Goal: Task Accomplishment & Management: Use online tool/utility

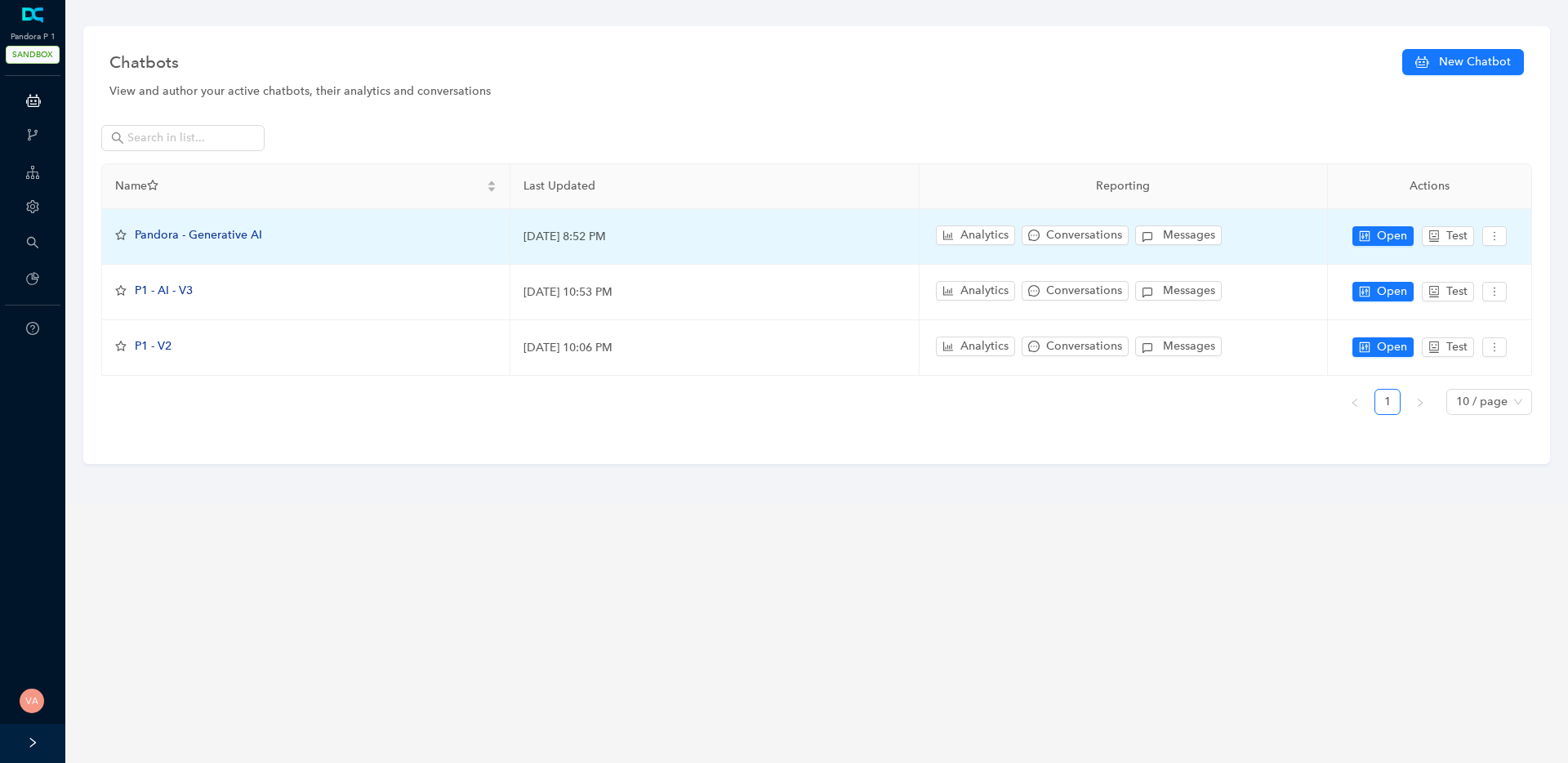
click at [237, 228] on span "Pandora - Generative AI" at bounding box center [198, 235] width 127 height 14
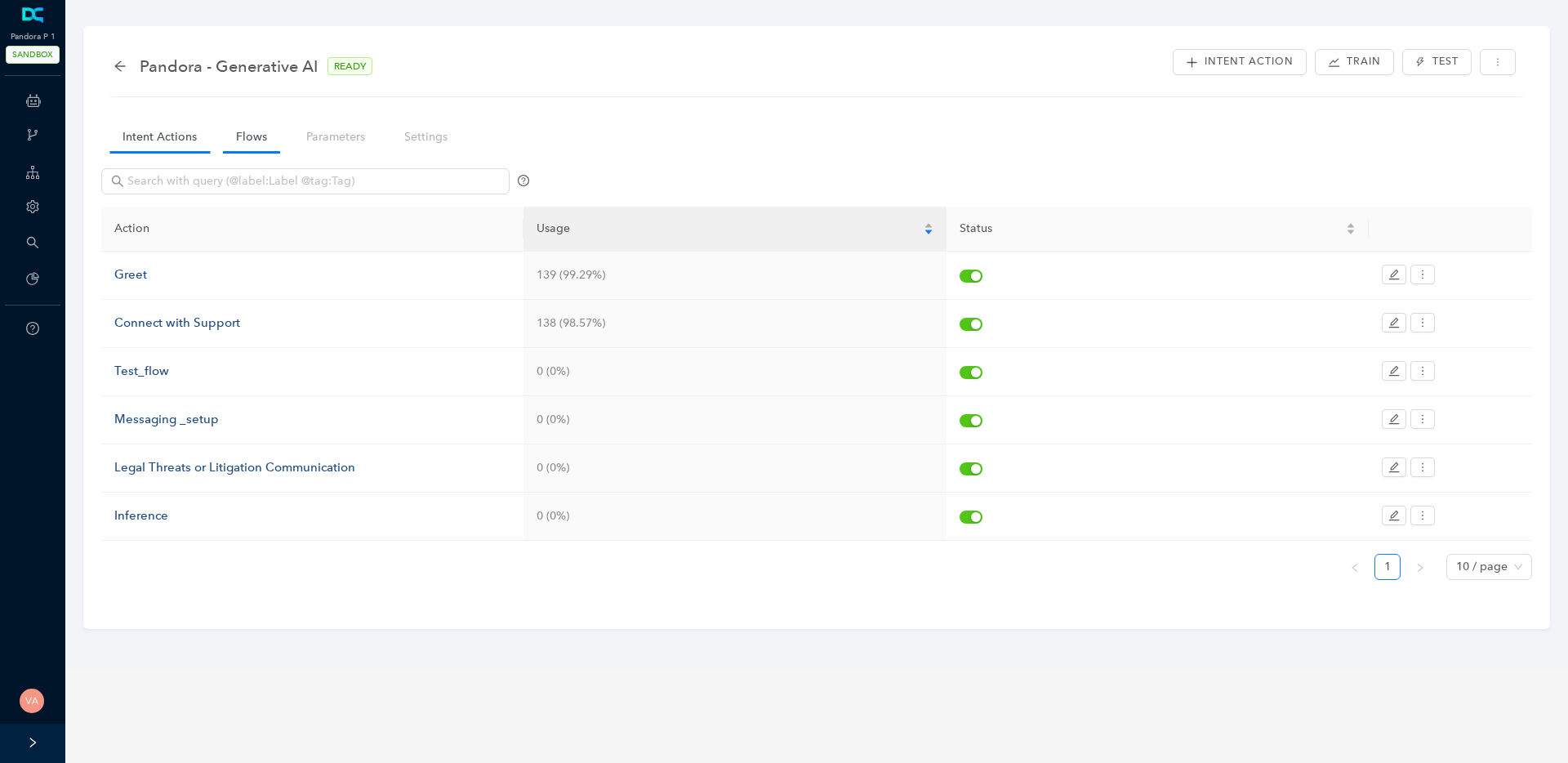
click at [270, 130] on link "Flows" at bounding box center [251, 136] width 57 height 30
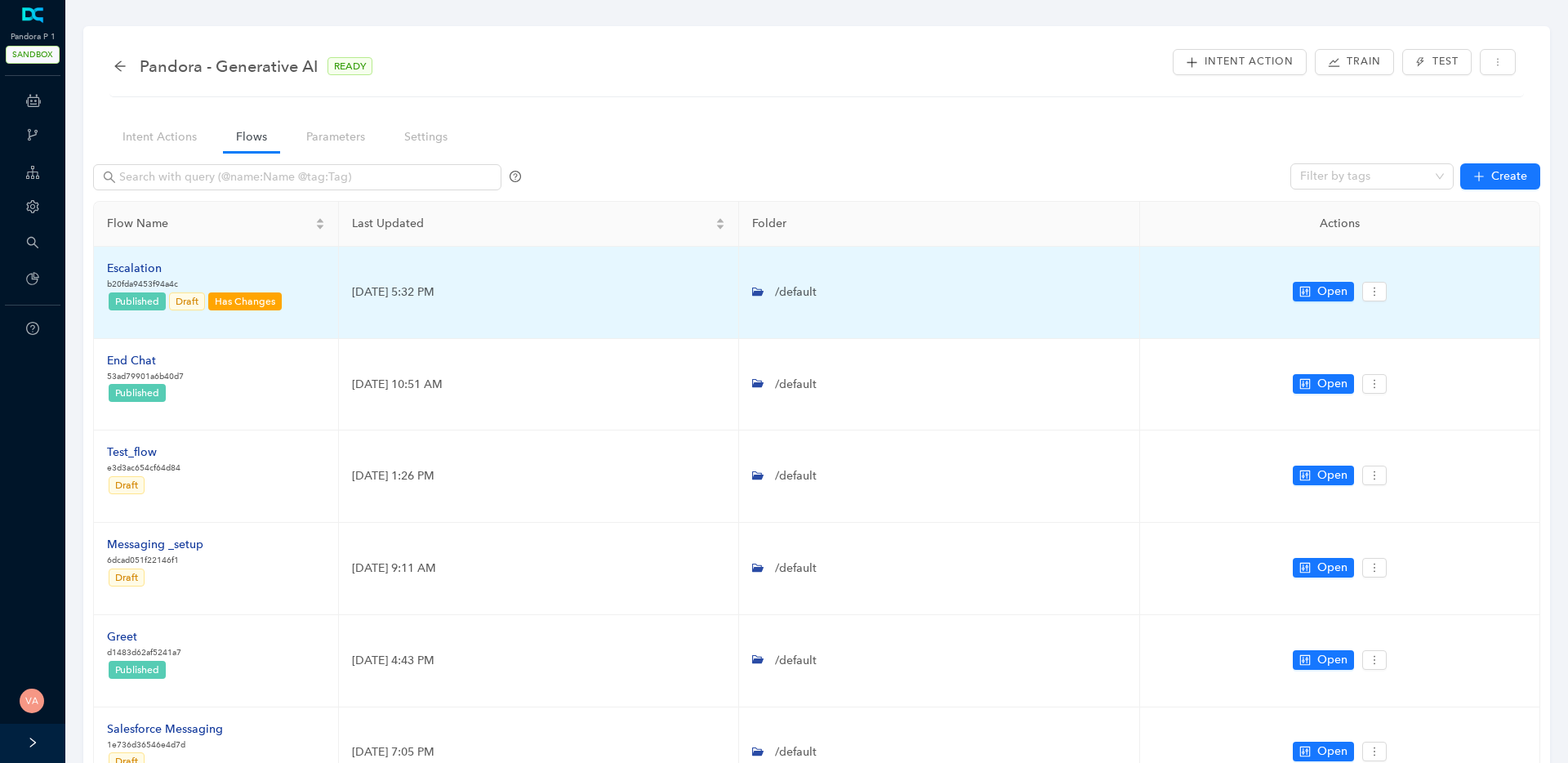
click at [150, 267] on div "Escalation" at bounding box center [195, 268] width 177 height 18
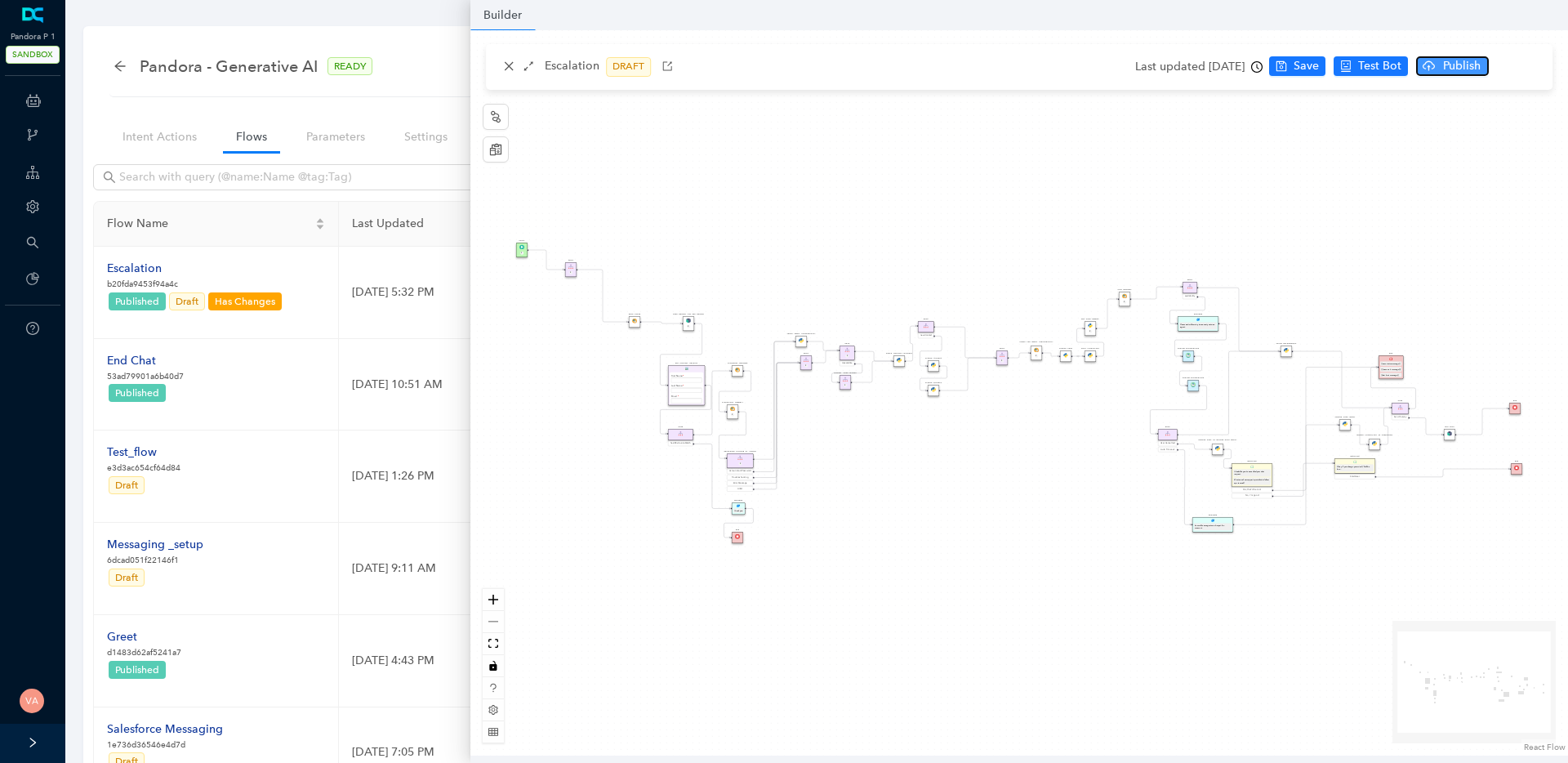
click at [1453, 67] on button "Publish" at bounding box center [1452, 66] width 73 height 19
click at [1523, 133] on span "Yes" at bounding box center [1525, 129] width 18 height 18
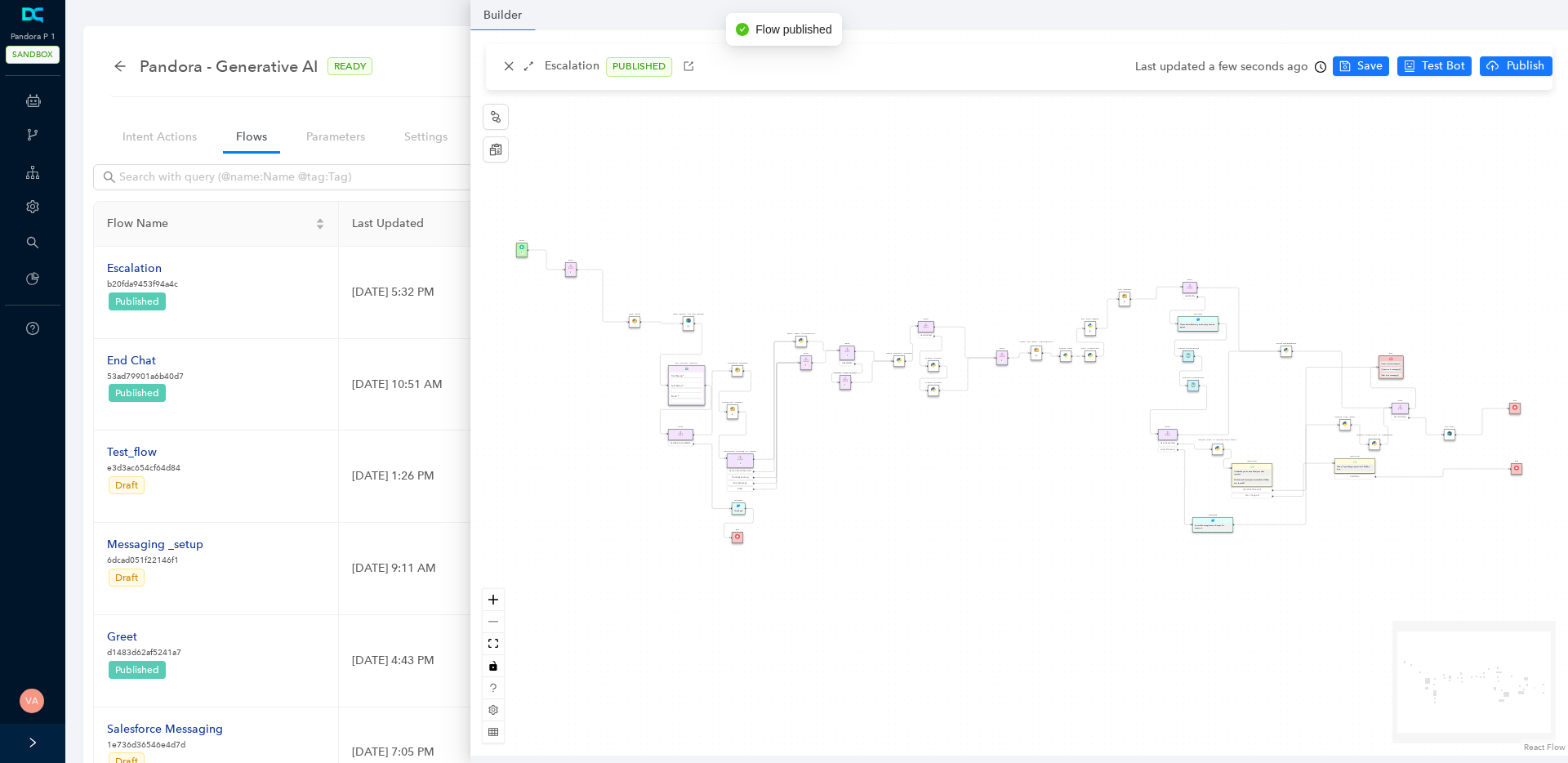
click at [1004, 276] on div "Data Table Start P Rule P IsAvailable Rule newContact Get Contact details First…" at bounding box center [1019, 392] width 1098 height 725
